Goal: Information Seeking & Learning: Learn about a topic

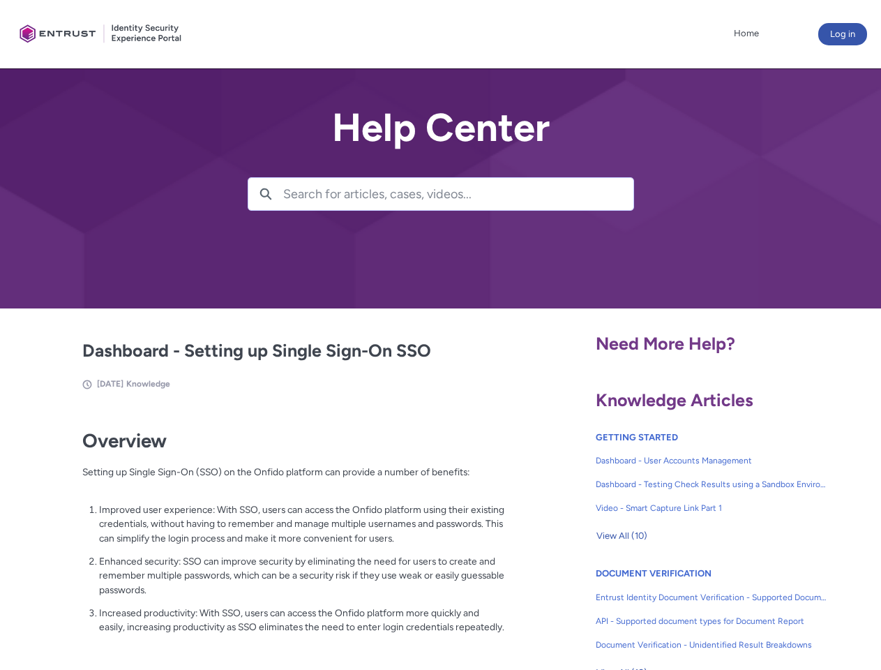
click at [266, 194] on lightning-primitive-icon "button" at bounding box center [266, 193] width 13 height 10
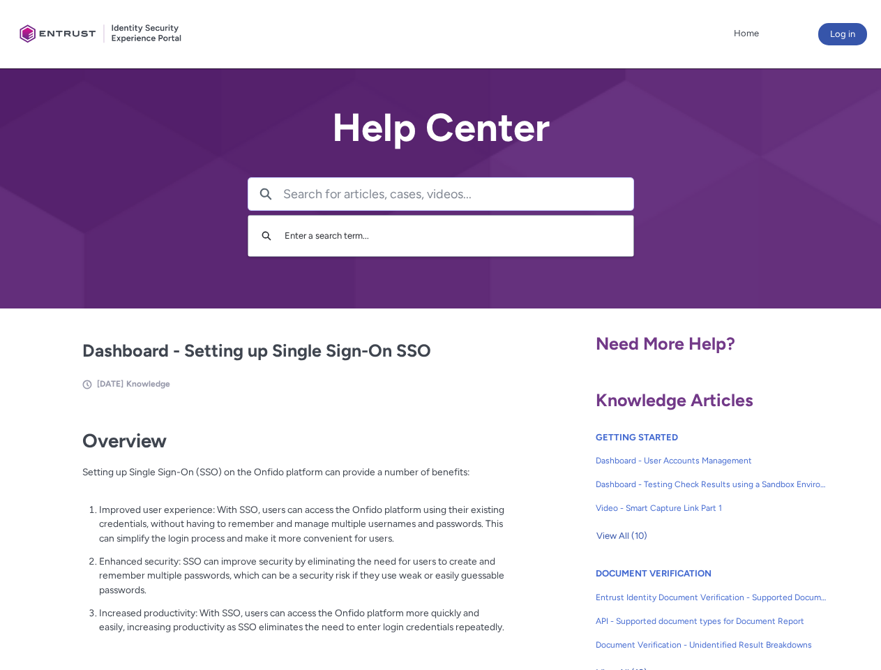
click at [267, 534] on p "Improved user experience: With SSO, users can access the Onfido platform using …" at bounding box center [302, 523] width 406 height 43
click at [622, 536] on span "View All (10)" at bounding box center [622, 535] width 51 height 21
click at [674, 611] on link "API - Supported document types for Document Report" at bounding box center [712, 621] width 232 height 24
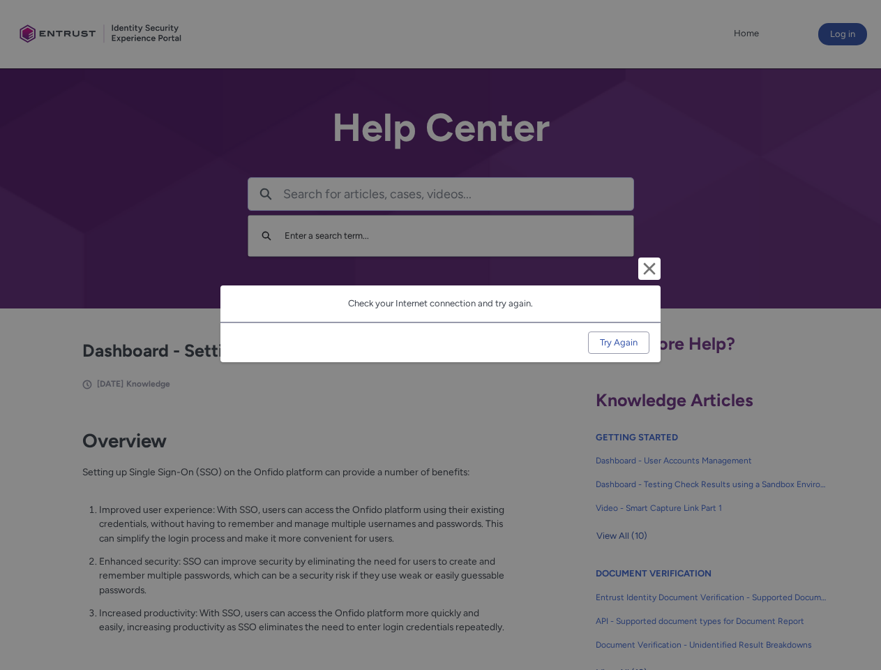
click at [859, 611] on div "Cancel and close Check your Internet connection and try again. Try Again" at bounding box center [440, 335] width 881 height 670
